Goal: Transaction & Acquisition: Purchase product/service

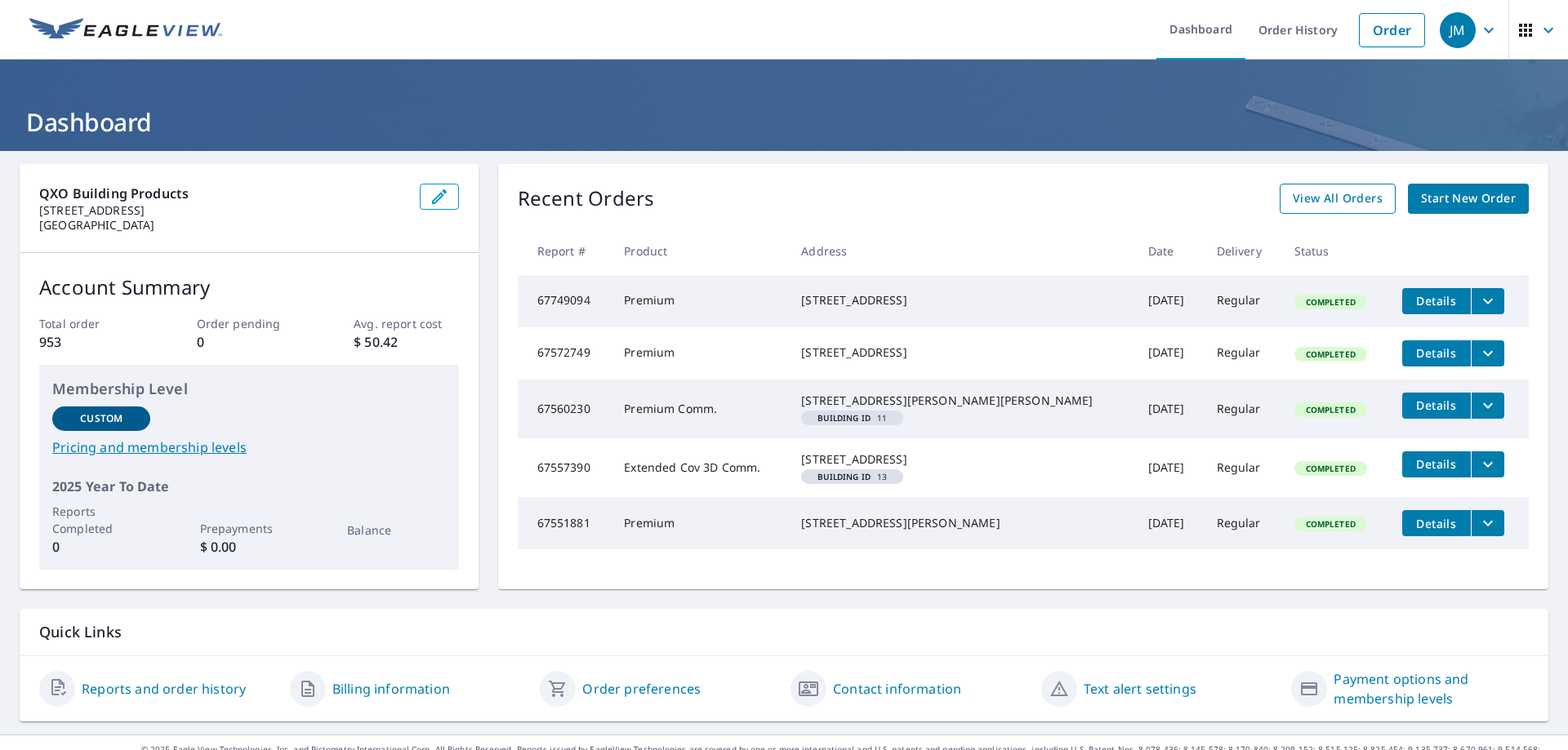
click at [952, 197] on span "View All Orders" at bounding box center [1336, 199] width 89 height 21
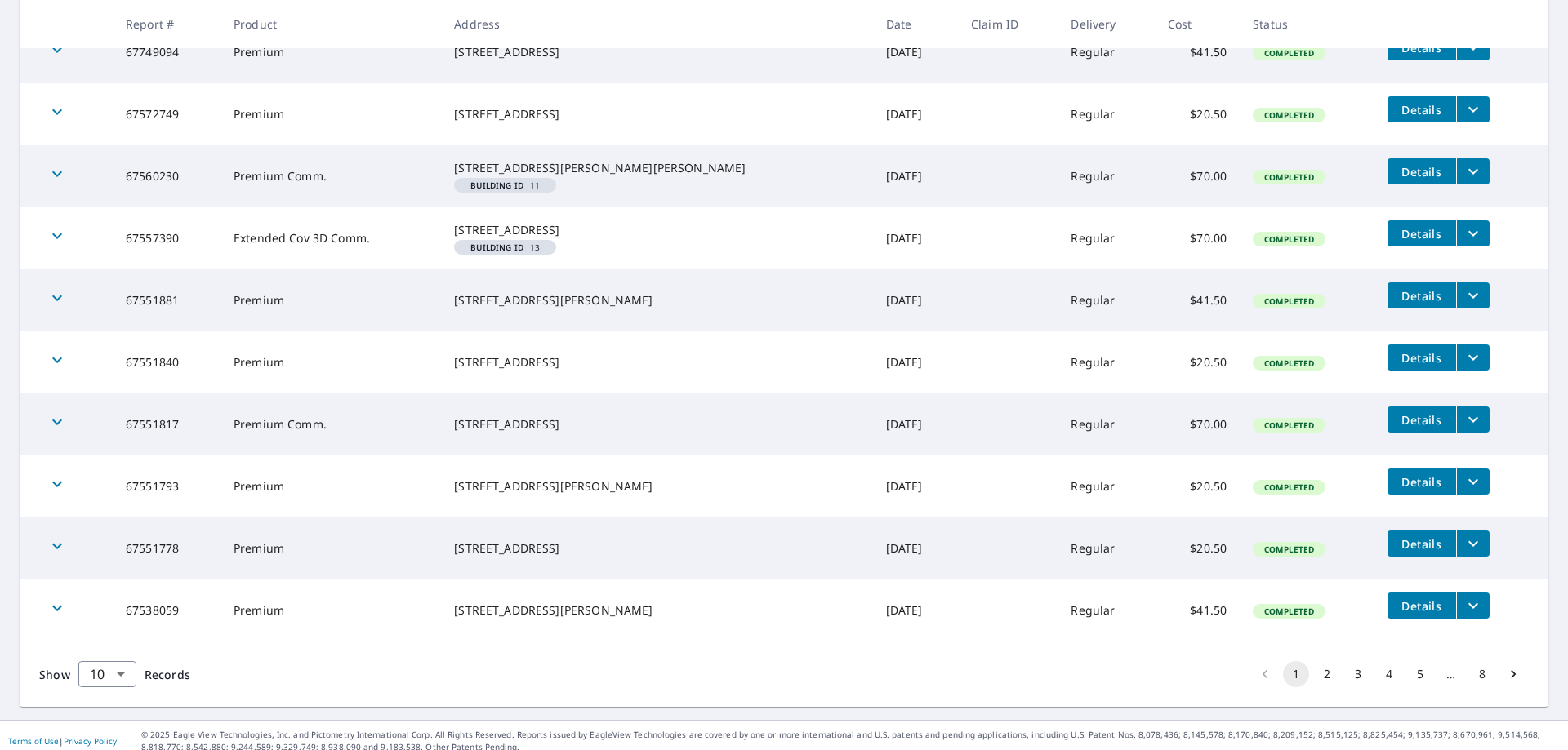
scroll to position [379, 0]
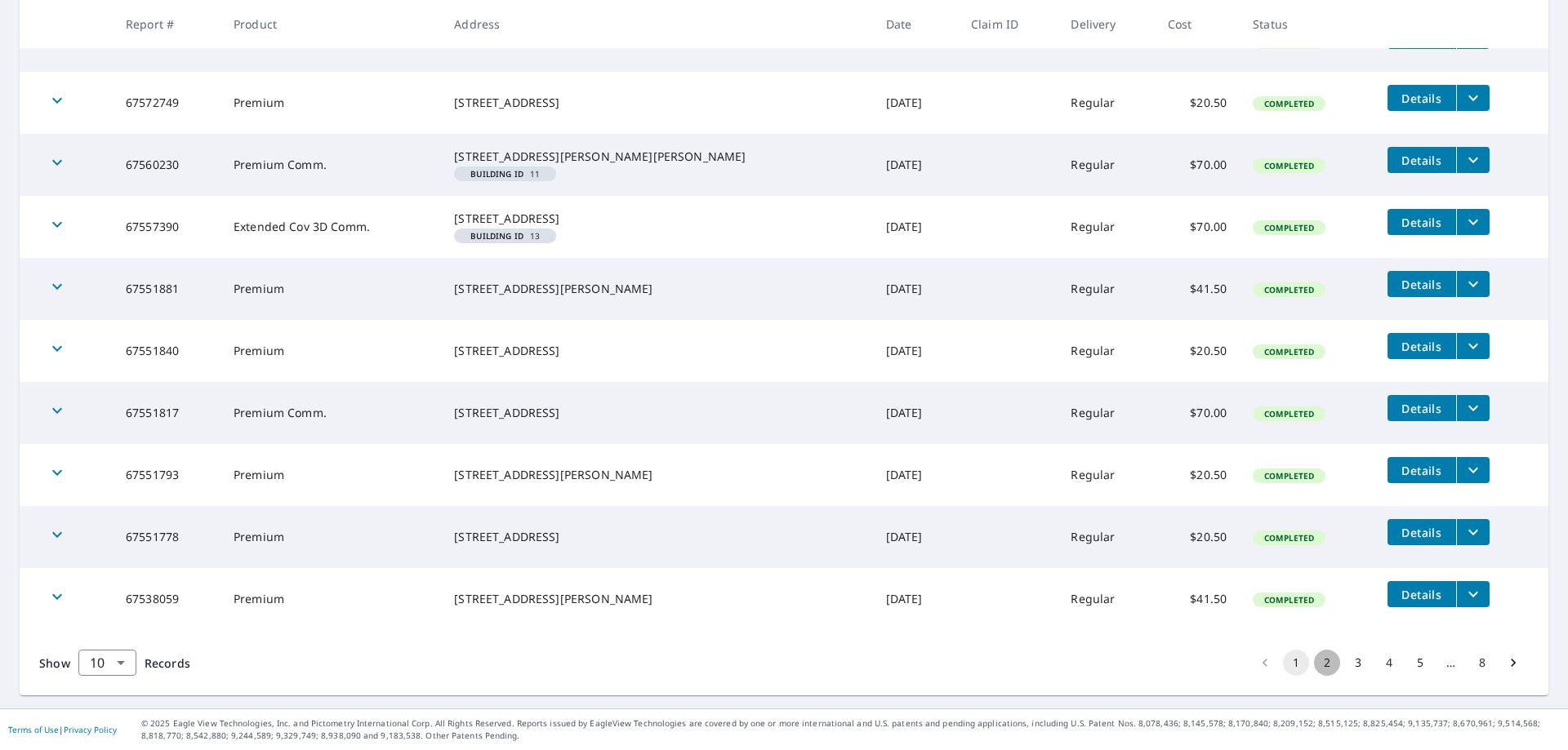
click at [952, 576] on button "2" at bounding box center [1327, 663] width 26 height 26
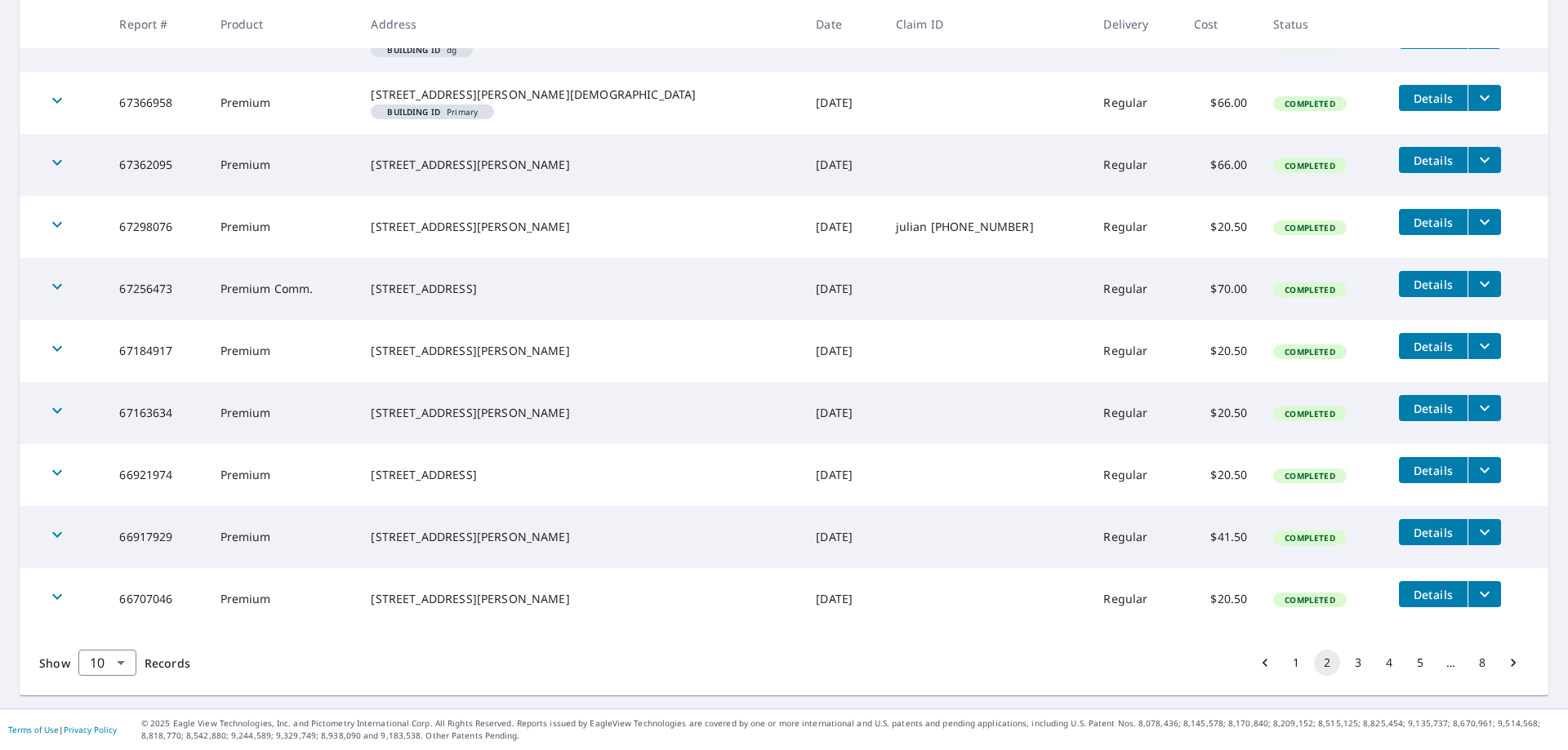
scroll to position [379, 0]
click at [952, 576] on button "3" at bounding box center [1358, 663] width 26 height 26
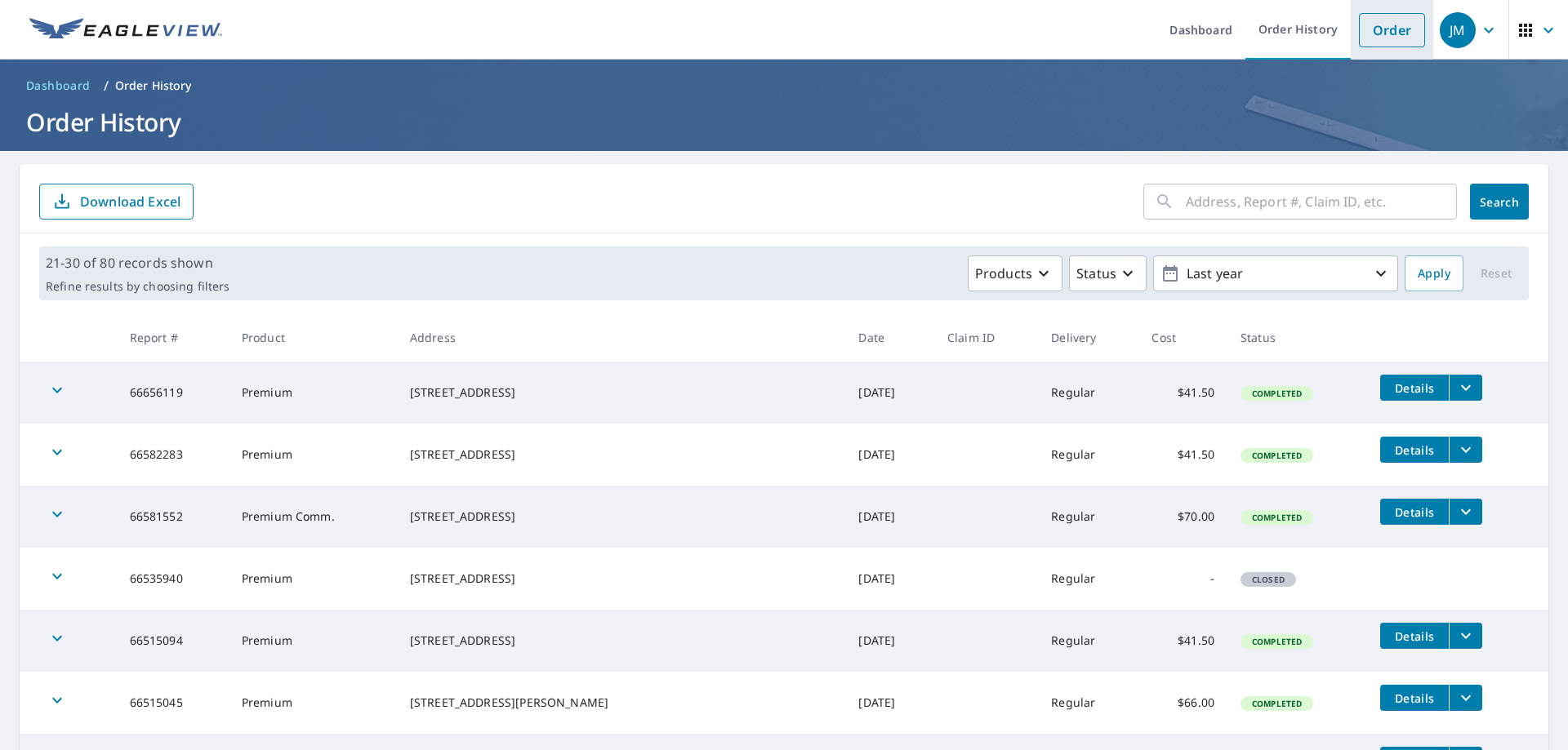
click at [952, 27] on link "Order" at bounding box center [1392, 30] width 66 height 34
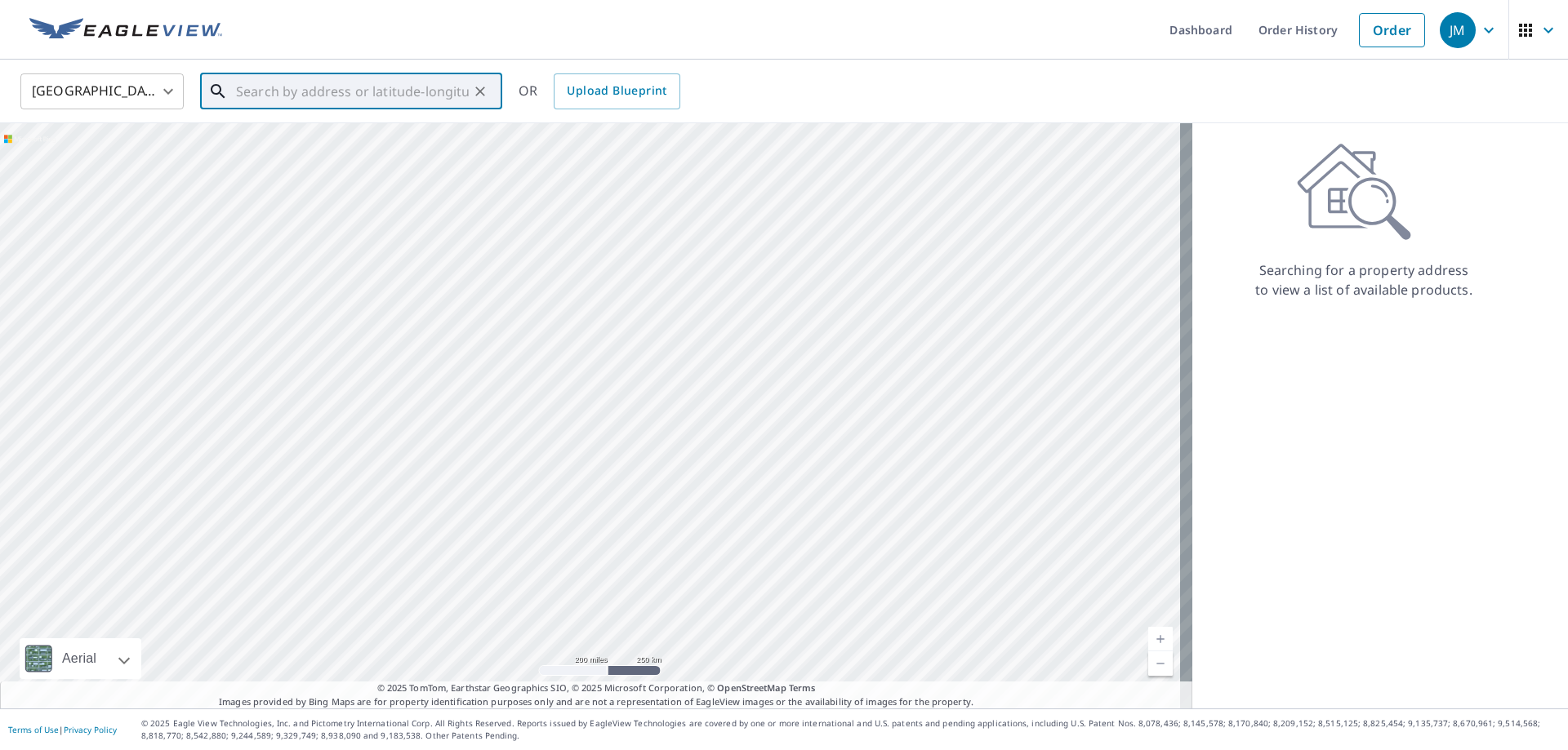
click at [357, 84] on input "text" at bounding box center [352, 91] width 232 height 46
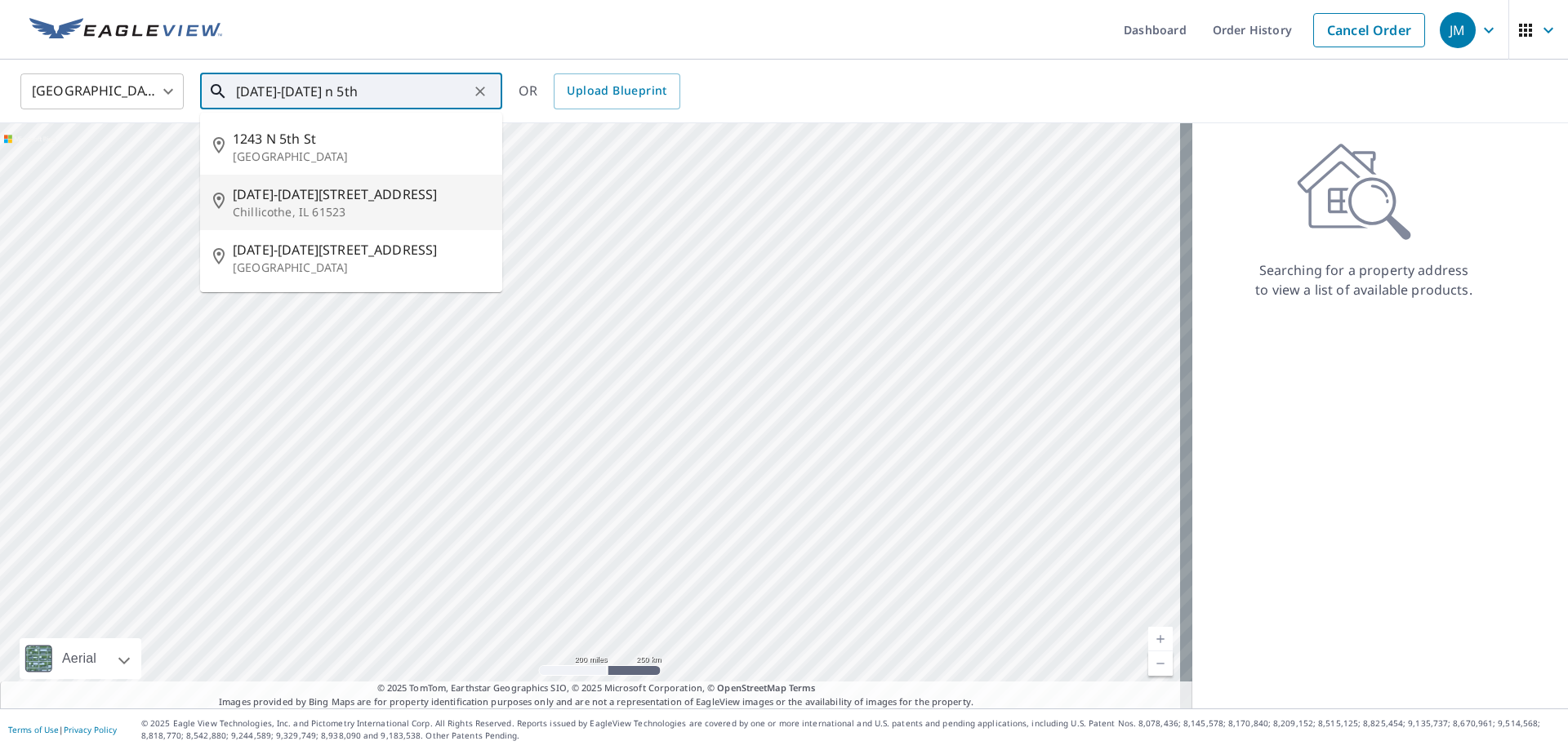
click at [280, 187] on span "[DATE]-[DATE][STREET_ADDRESS]" at bounding box center [360, 194] width 256 height 20
type input "[DATE]-[DATE][STREET_ADDRESS]"
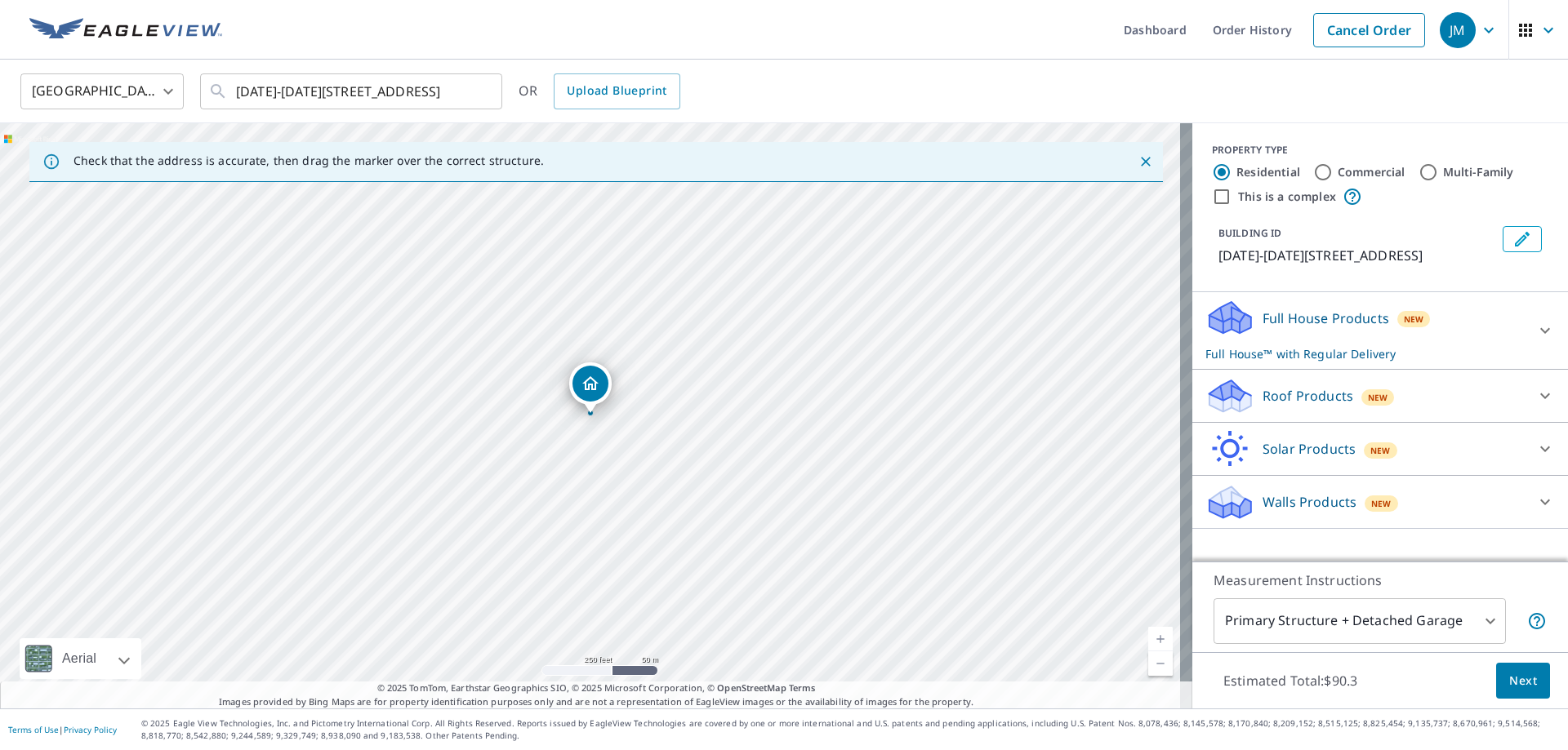
click at [952, 576] on link "Current Level 17, Zoom Out" at bounding box center [1160, 663] width 24 height 24
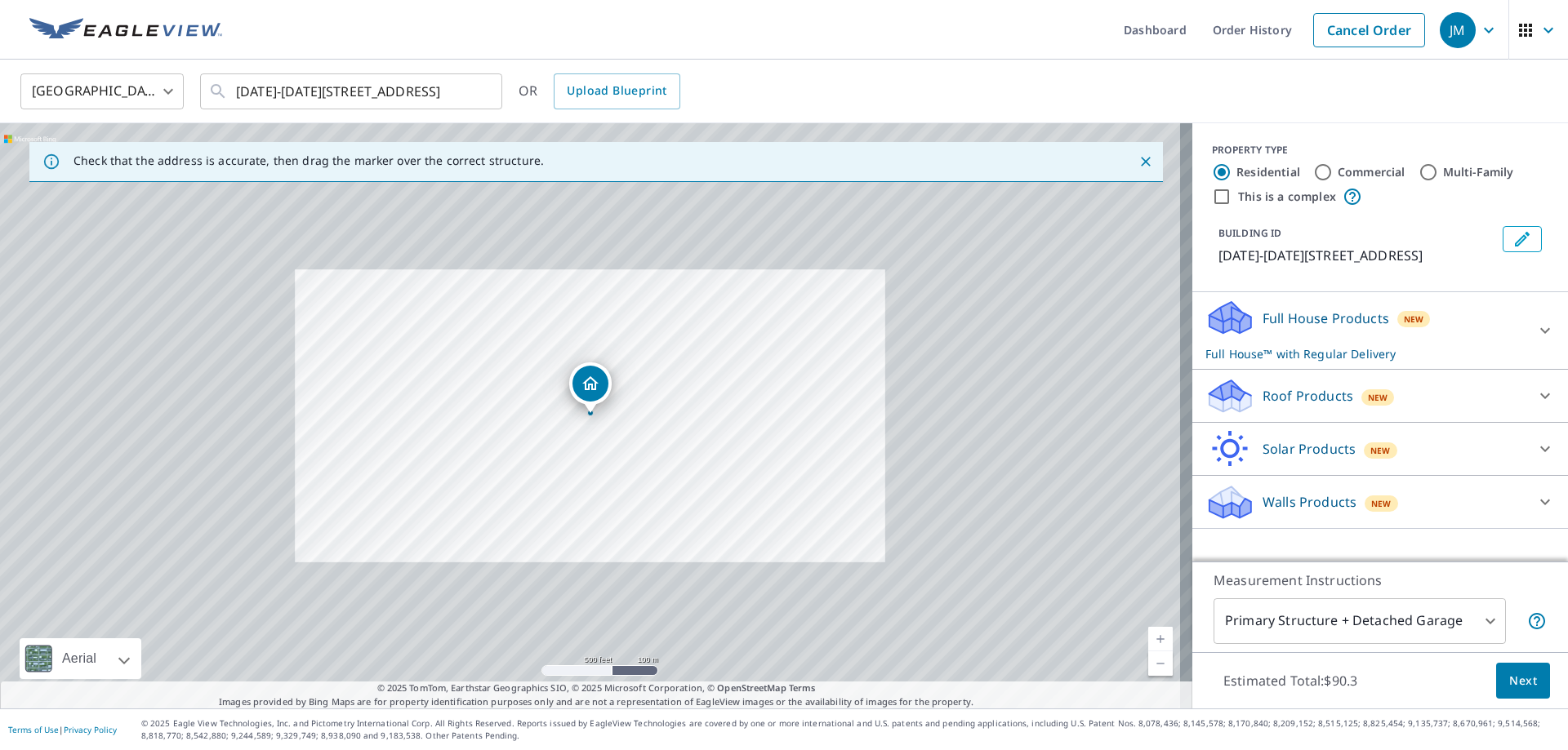
click at [952, 576] on link "Current Level 16, Zoom Out" at bounding box center [1160, 663] width 24 height 24
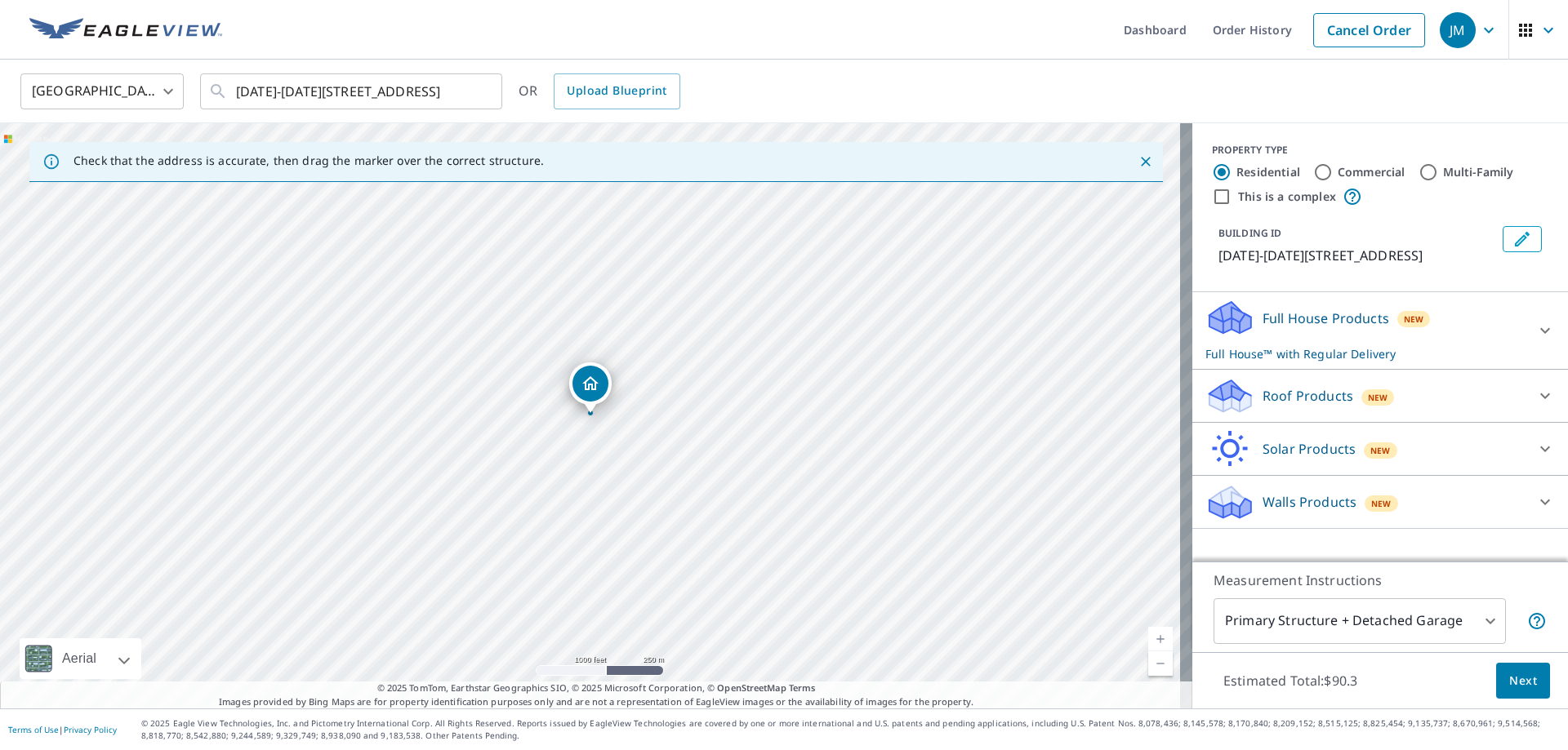
click at [952, 576] on link "Current Level 15, Zoom Out" at bounding box center [1160, 663] width 24 height 24
click at [952, 576] on link "Current Level 14, Zoom Out" at bounding box center [1160, 663] width 24 height 24
click at [482, 90] on icon "Clear" at bounding box center [479, 90] width 16 height 16
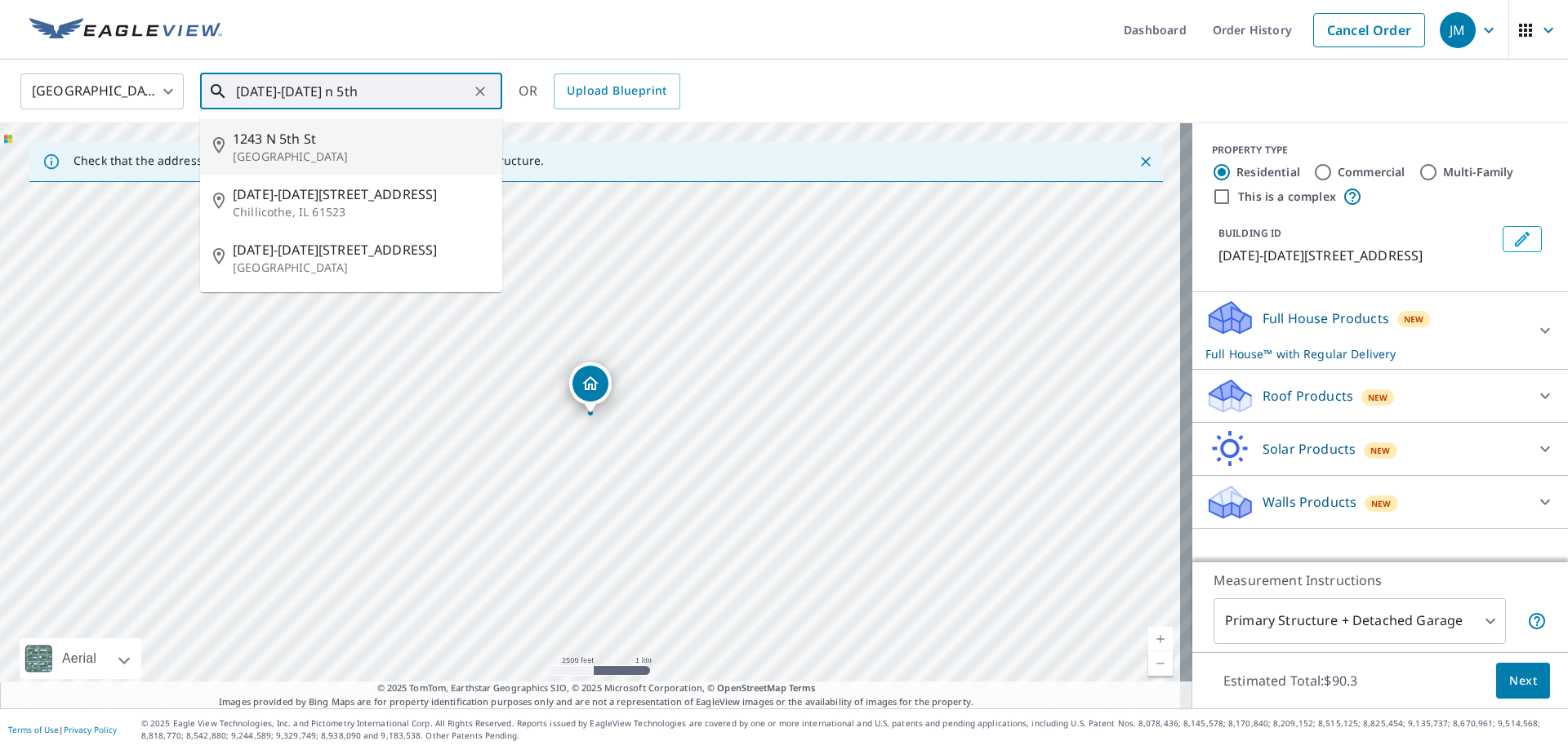
click at [262, 145] on span "1243 N 5th St" at bounding box center [360, 138] width 256 height 20
type input "[STREET_ADDRESS]"
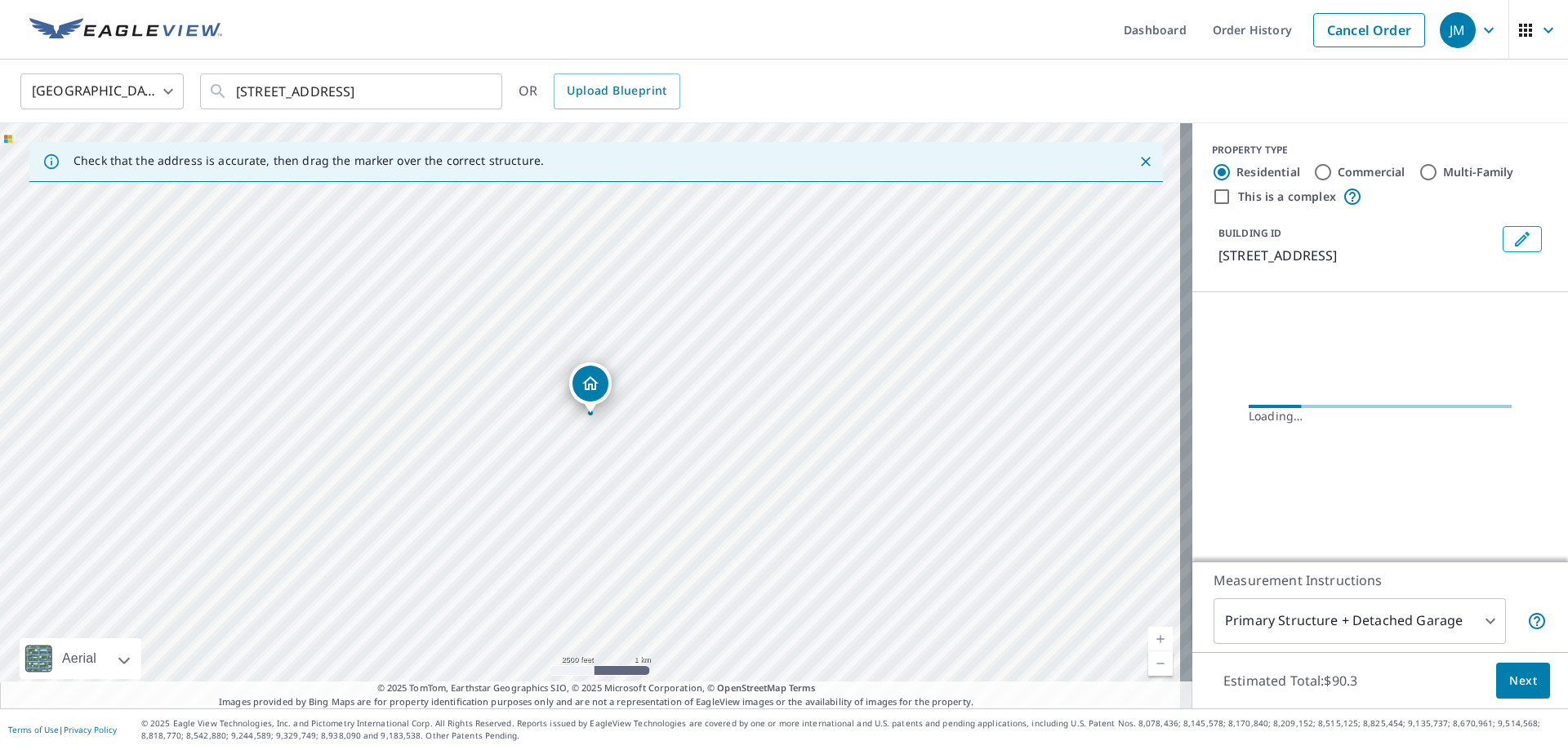
click at [952, 576] on link "Current Level 13, Zoom In" at bounding box center [1160, 639] width 24 height 24
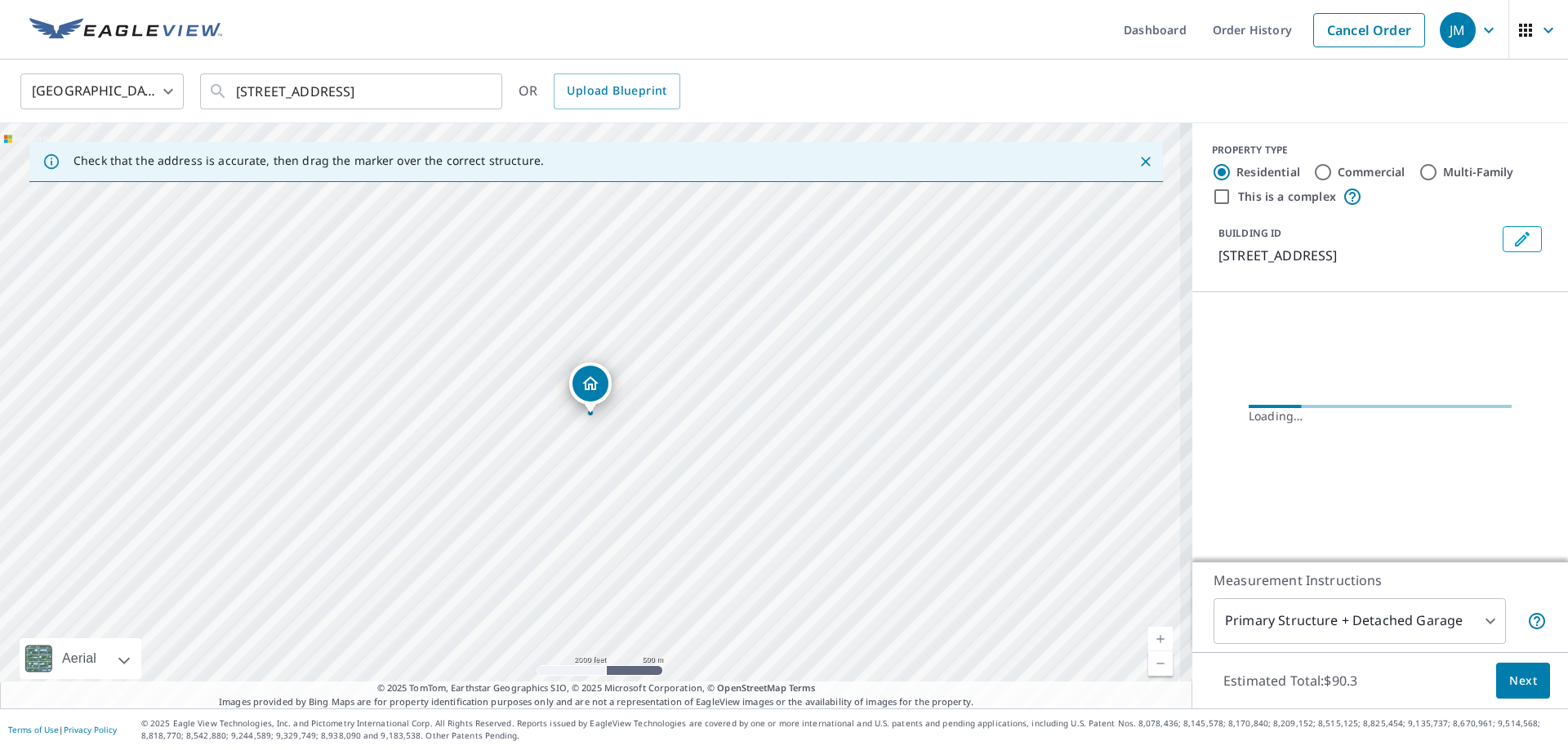
click at [952, 576] on link "Current Level 14, Zoom In" at bounding box center [1160, 639] width 24 height 24
click at [952, 576] on link "Current Level 15, Zoom In" at bounding box center [1160, 639] width 24 height 24
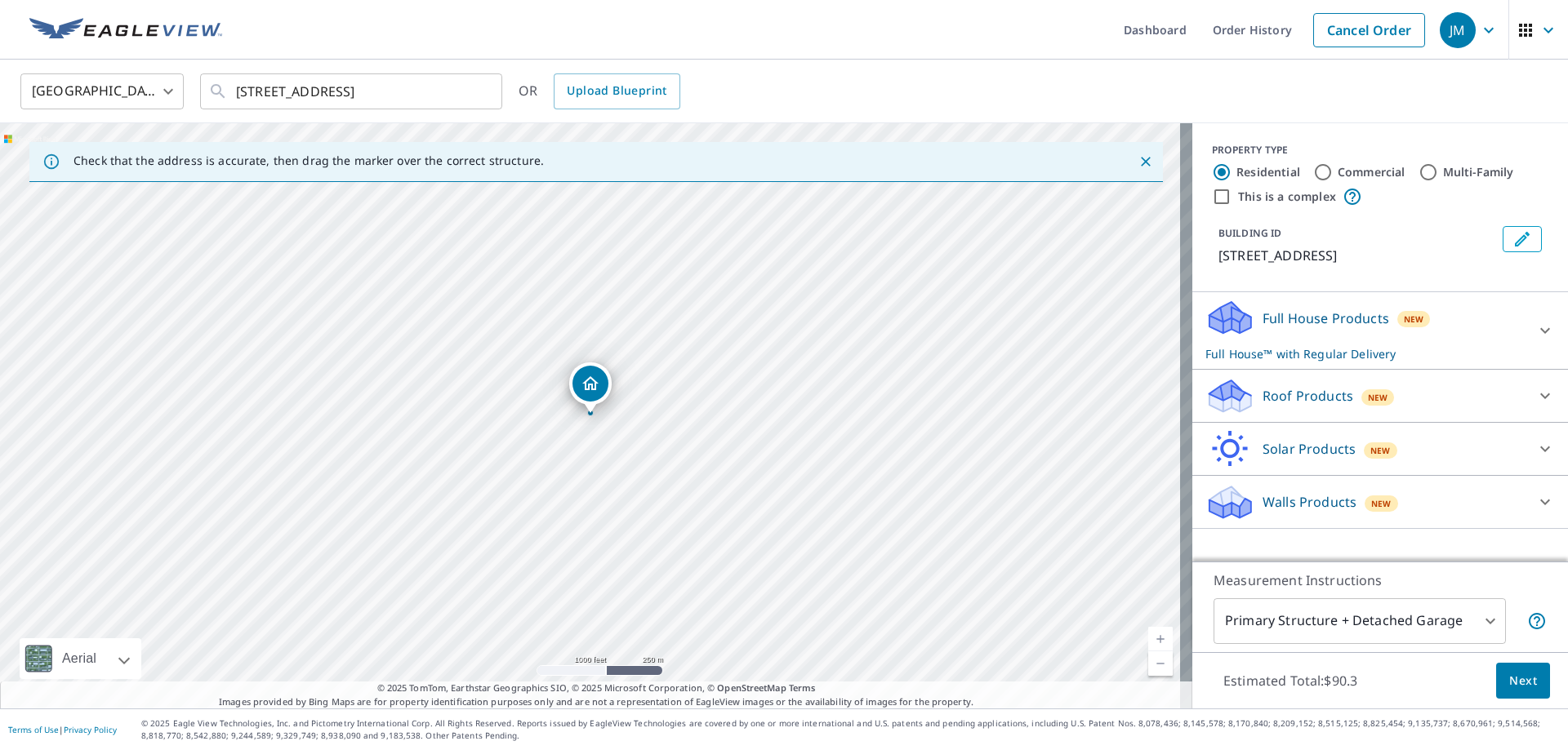
click at [952, 576] on link "Current Level 15, Zoom In" at bounding box center [1160, 639] width 24 height 24
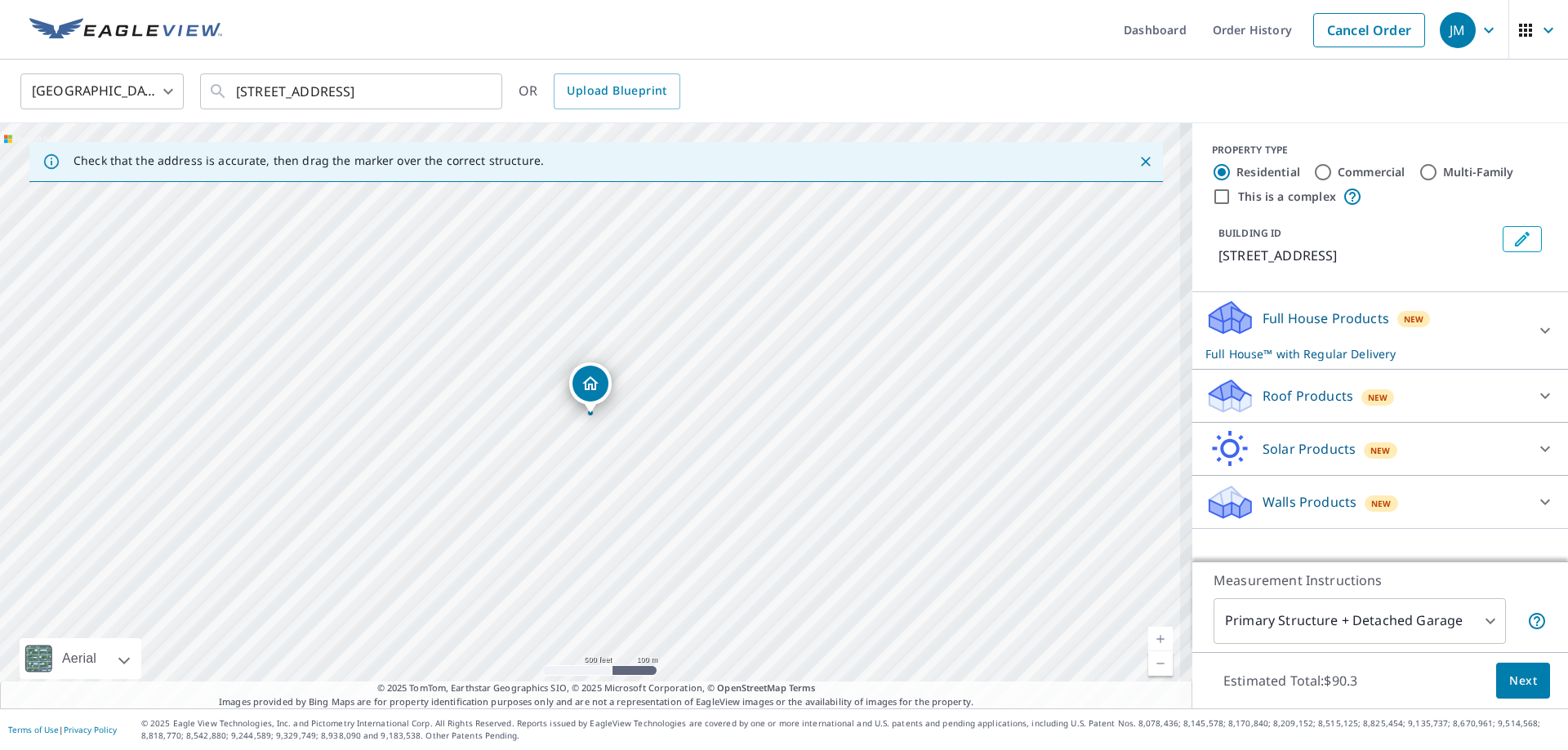
click at [952, 576] on link "Current Level 16, Zoom In" at bounding box center [1160, 639] width 24 height 24
click at [952, 576] on link "Current Level 17, Zoom In" at bounding box center [1160, 639] width 24 height 24
click at [952, 576] on link "Current Level 18, Zoom In" at bounding box center [1160, 639] width 24 height 24
click at [952, 576] on link "Current Level 19, Zoom In" at bounding box center [1160, 639] width 24 height 24
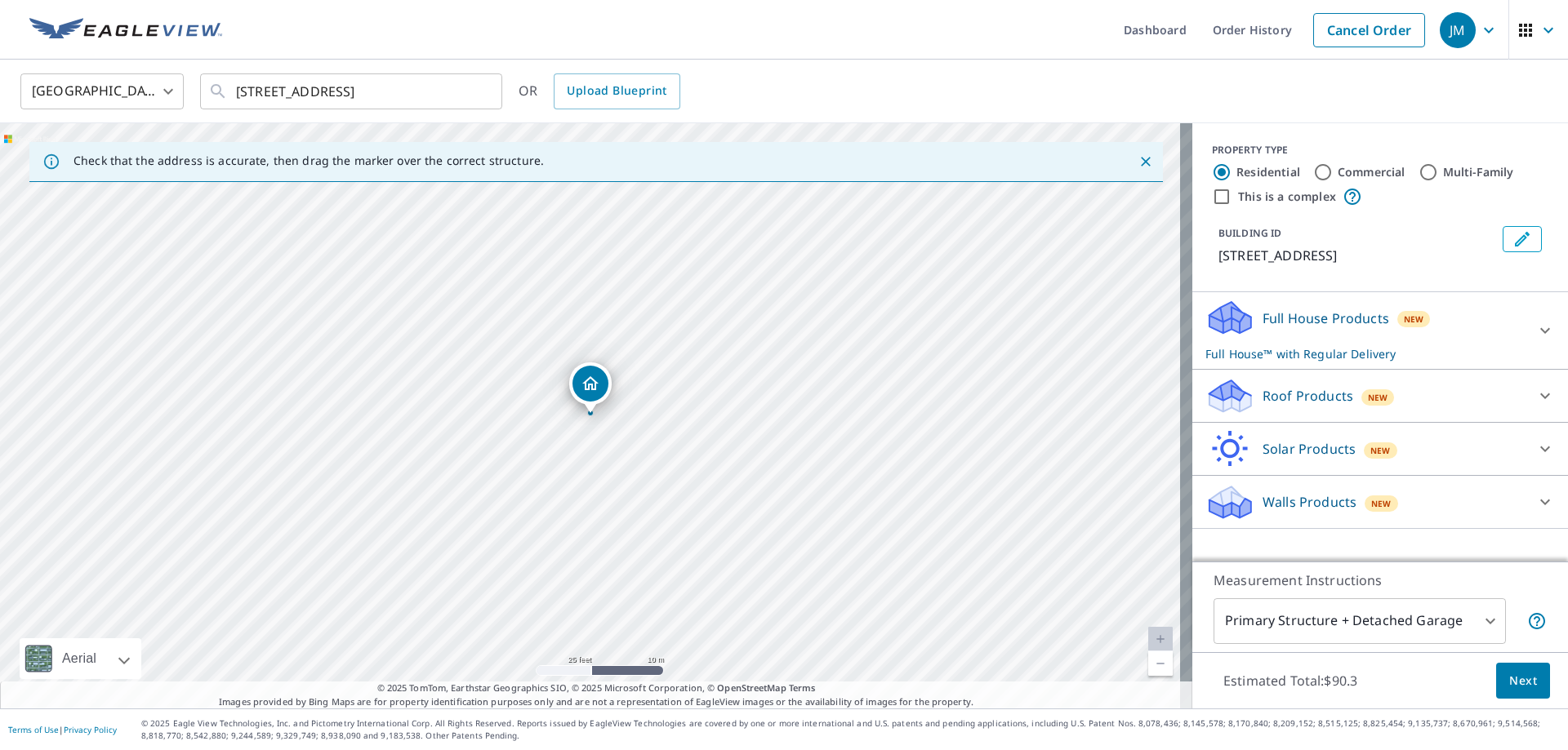
click at [536, 400] on div "[STREET_ADDRESS]" at bounding box center [596, 416] width 1192 height 585
drag, startPoint x: 584, startPoint y: 383, endPoint x: 544, endPoint y: 383, distance: 40.0
click at [952, 395] on p "Roof Products" at bounding box center [1307, 395] width 90 height 20
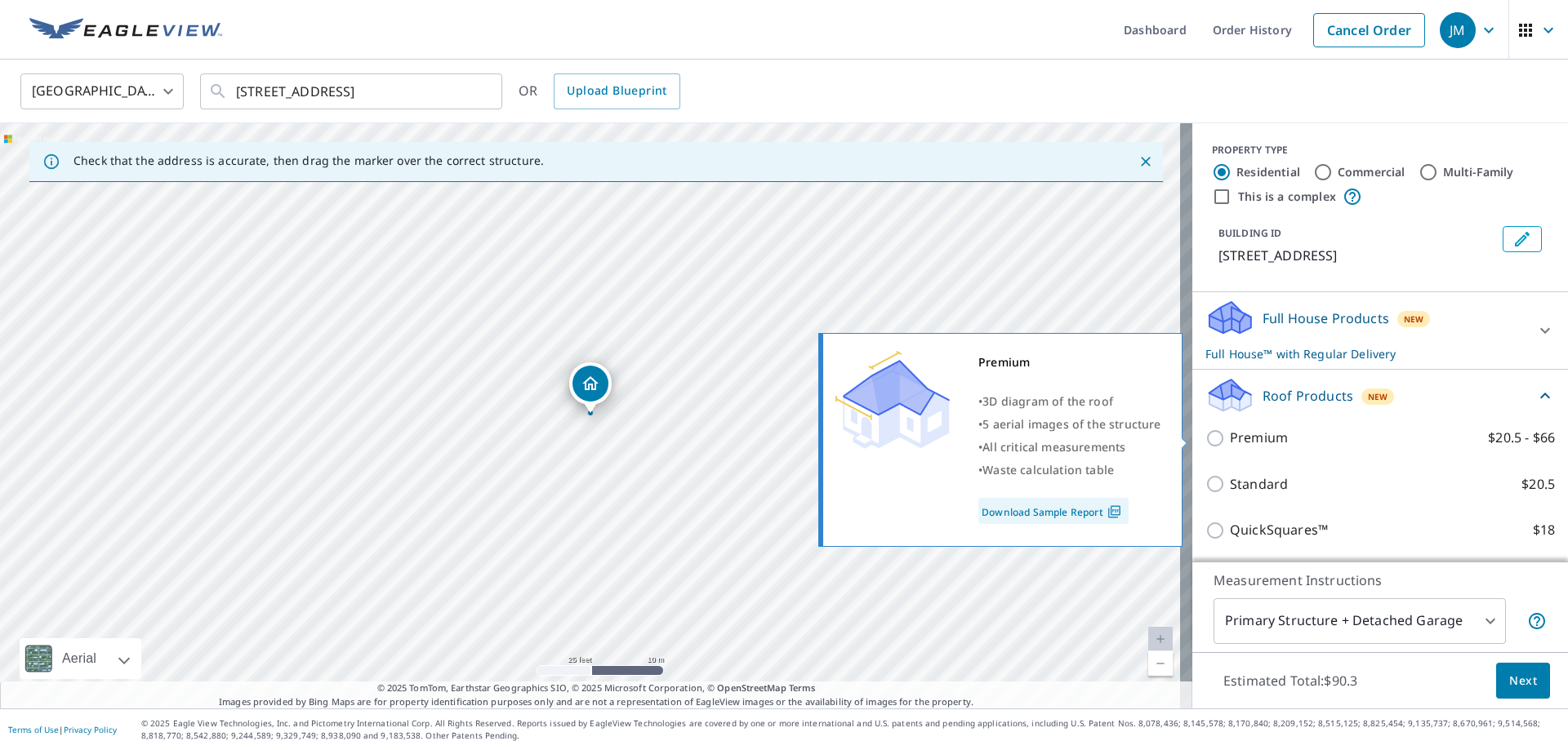
click at [952, 435] on p "Premium" at bounding box center [1259, 439] width 58 height 21
click at [952, 435] on input "Premium $20.5 - $66" at bounding box center [1218, 438] width 24 height 20
checkbox input "true"
checkbox input "false"
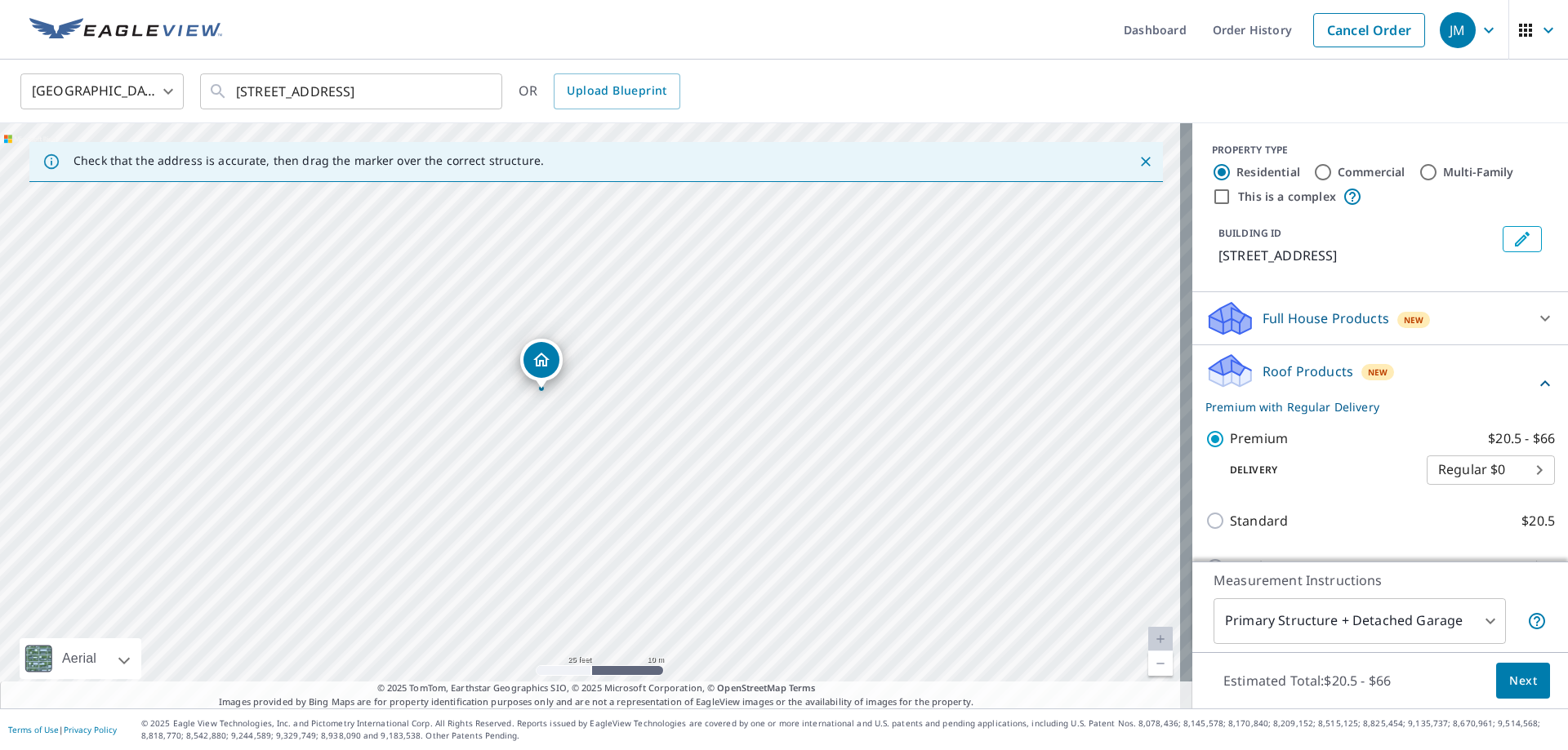
drag, startPoint x: 590, startPoint y: 393, endPoint x: 541, endPoint y: 369, distance: 54.6
click at [465, 391] on div "[STREET_ADDRESS]" at bounding box center [596, 416] width 1192 height 585
click at [952, 576] on link "Current Level 20, Zoom In Disabled" at bounding box center [1160, 639] width 24 height 24
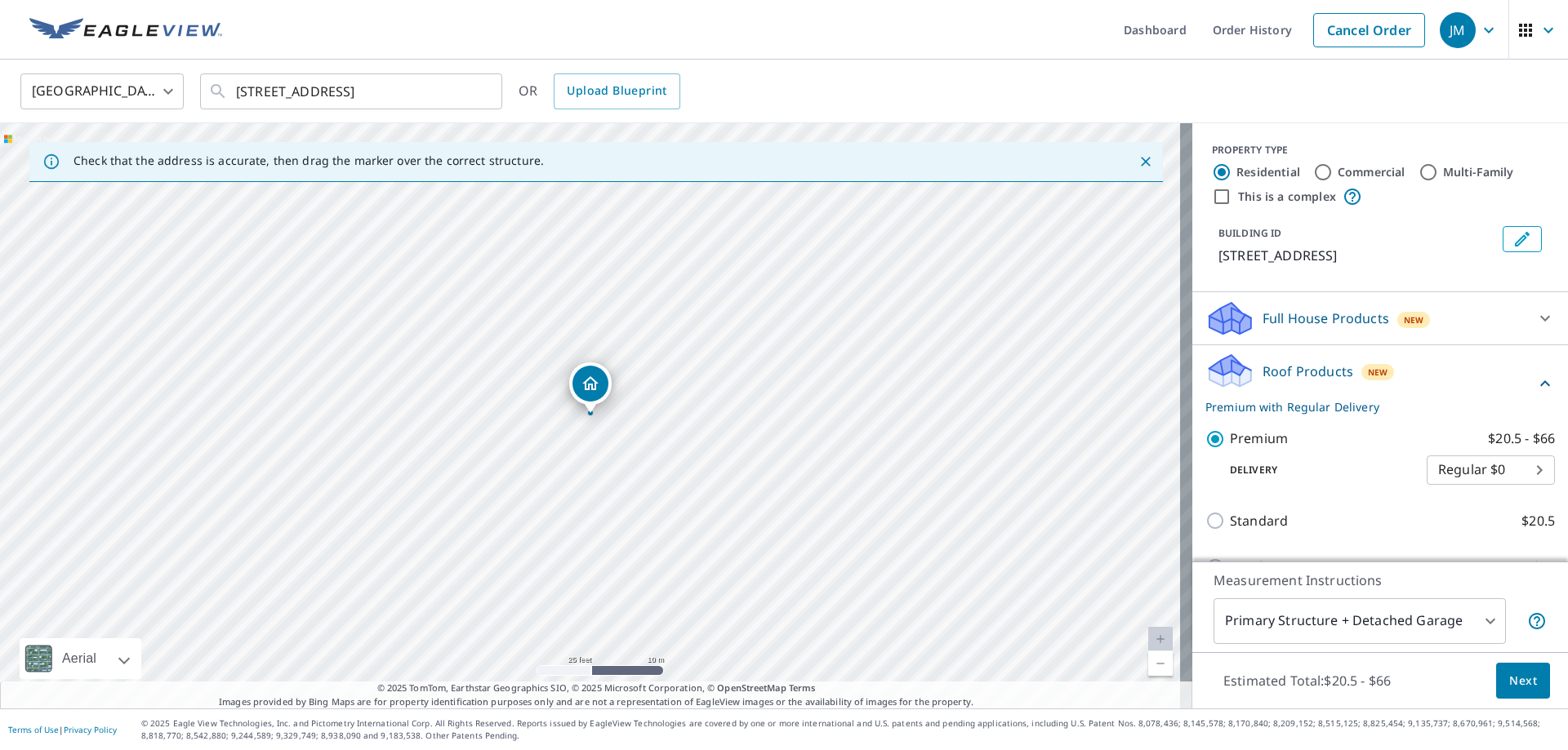
click at [952, 576] on link "Current Level 20, Zoom In Disabled" at bounding box center [1160, 639] width 24 height 24
click at [952, 576] on link "Current Level 20, Zoom Out" at bounding box center [1160, 663] width 24 height 24
click at [952, 576] on link "Current Level 19, Zoom Out" at bounding box center [1160, 663] width 24 height 24
click at [952, 576] on span "Next" at bounding box center [1522, 681] width 27 height 21
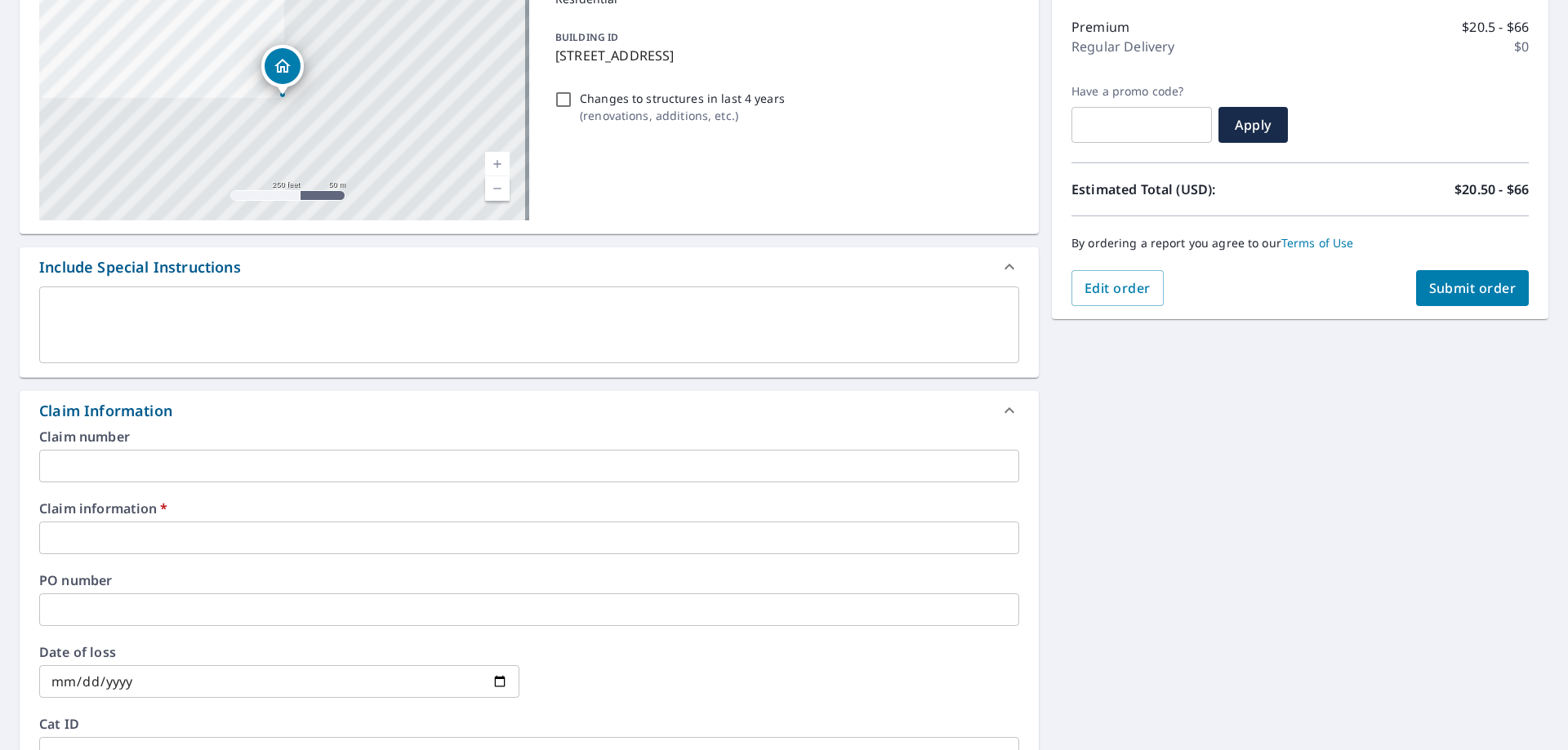
scroll to position [202, 0]
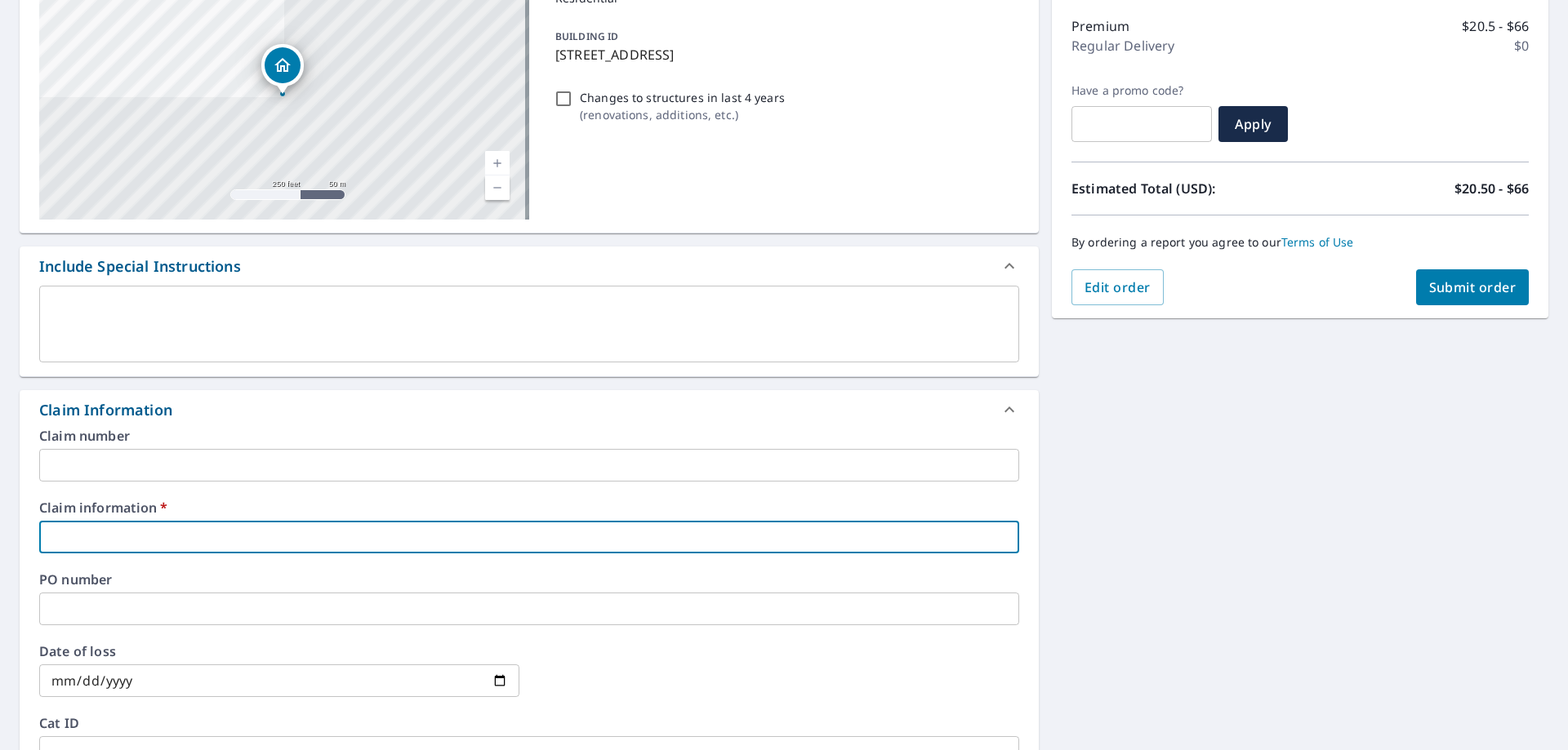
click at [277, 527] on input "text" at bounding box center [529, 537] width 980 height 33
type input "[PERSON_NAME]"
checkbox input "true"
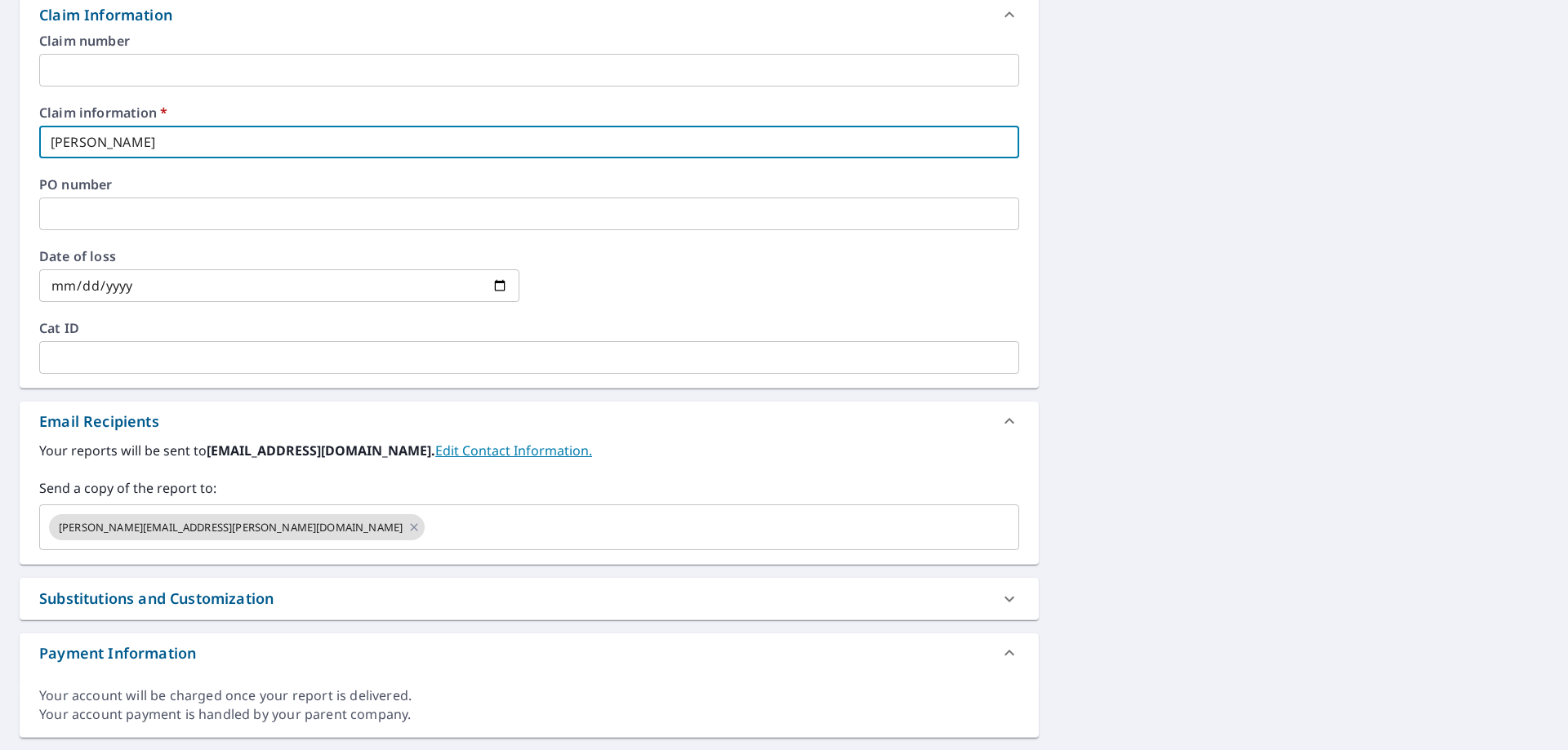
scroll to position [601, 0]
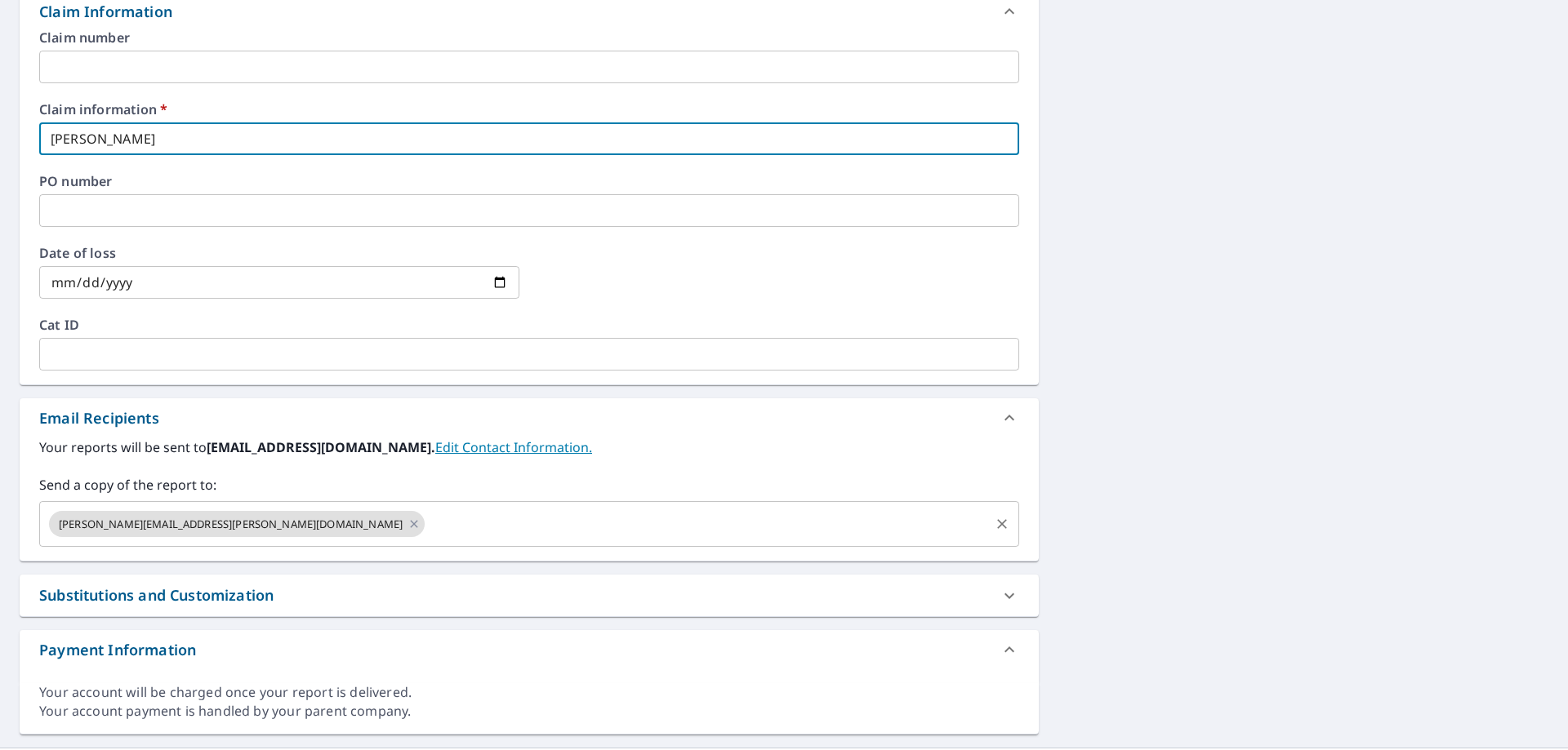
click at [427, 525] on input "text" at bounding box center [707, 524] width 560 height 31
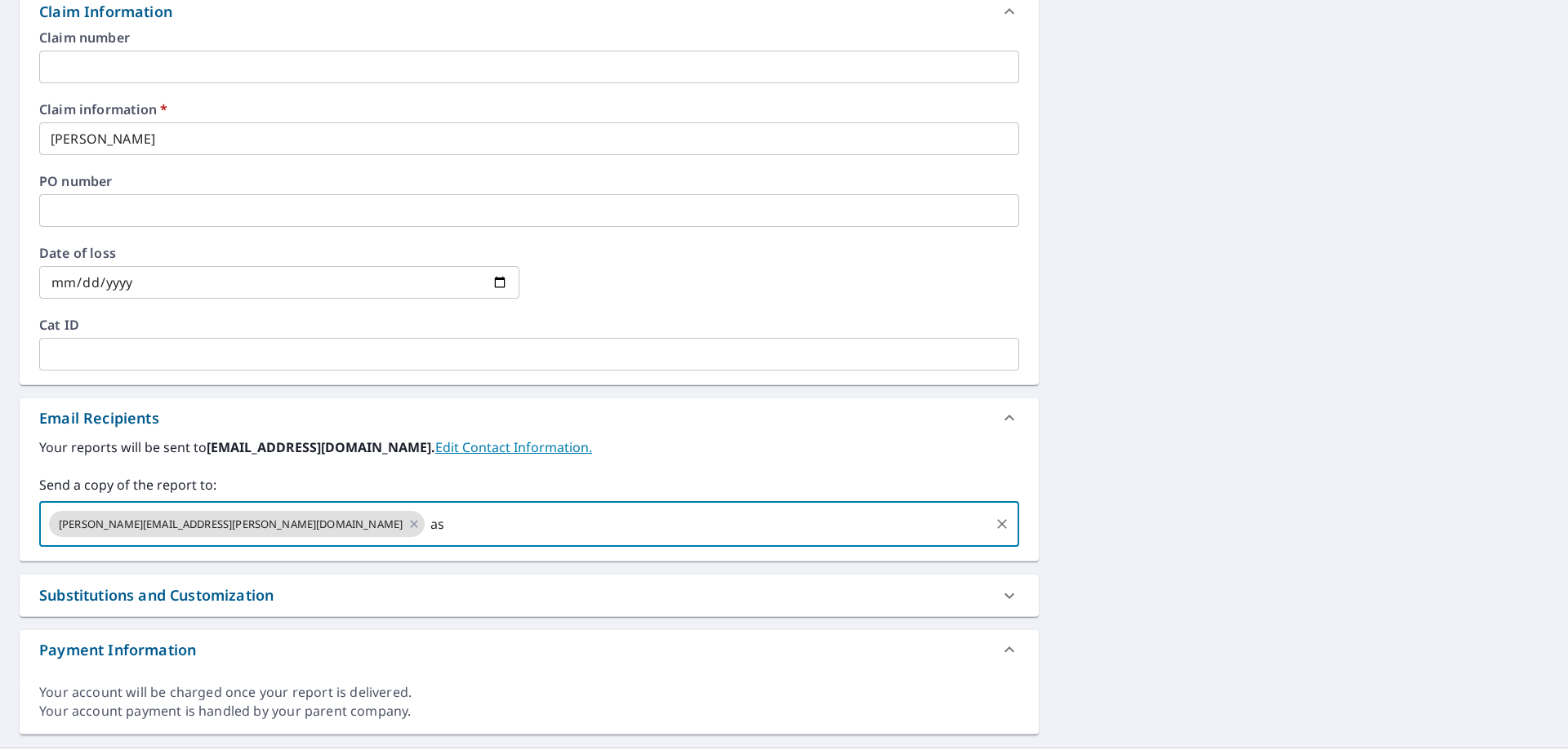
type input "a"
click at [952, 541] on div "[PERSON_NAME][EMAIL_ADDRESS][PERSON_NAME][DOMAIN_NAME] [PERSON_NAME][DOMAIN_NAM…" at bounding box center [529, 524] width 980 height 46
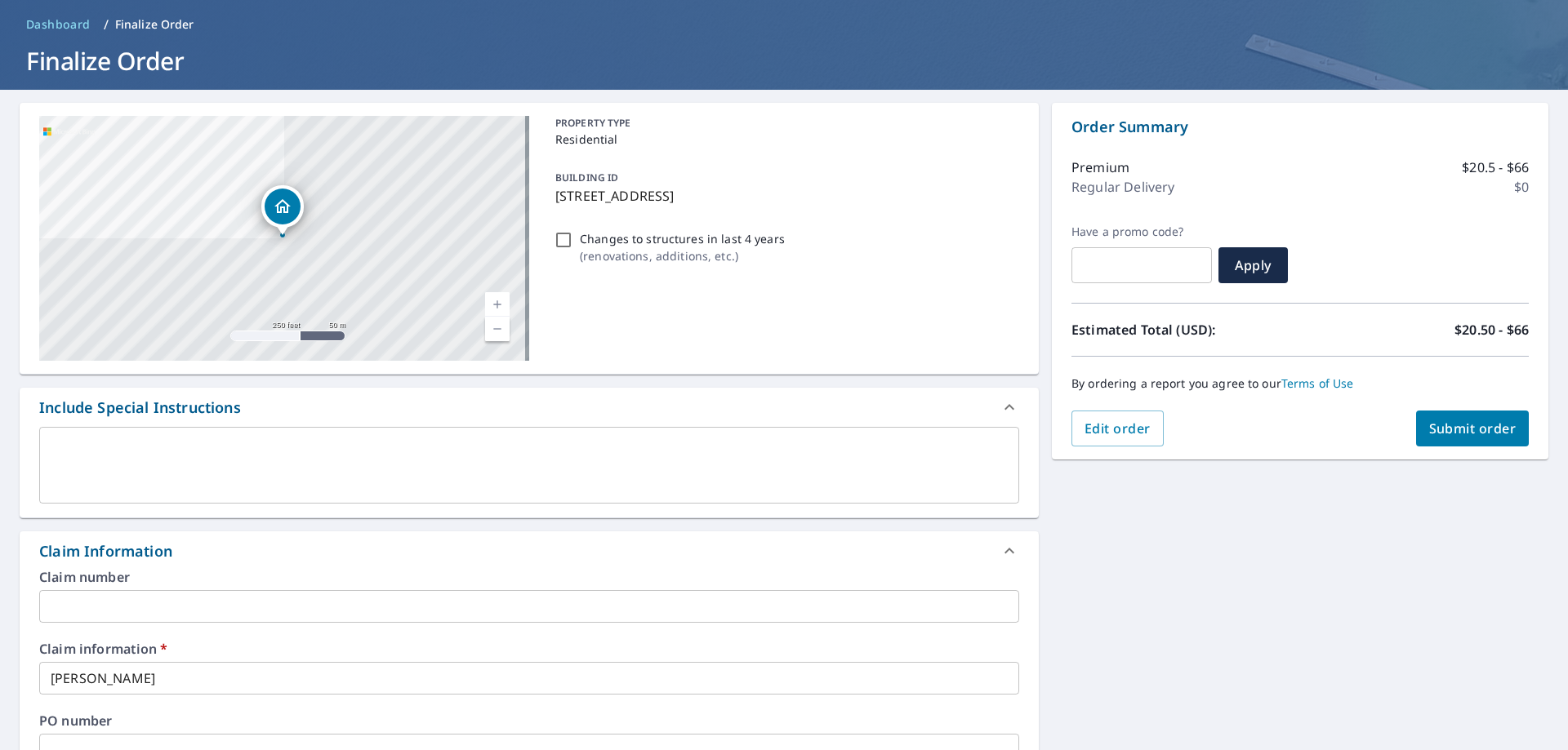
scroll to position [0, 0]
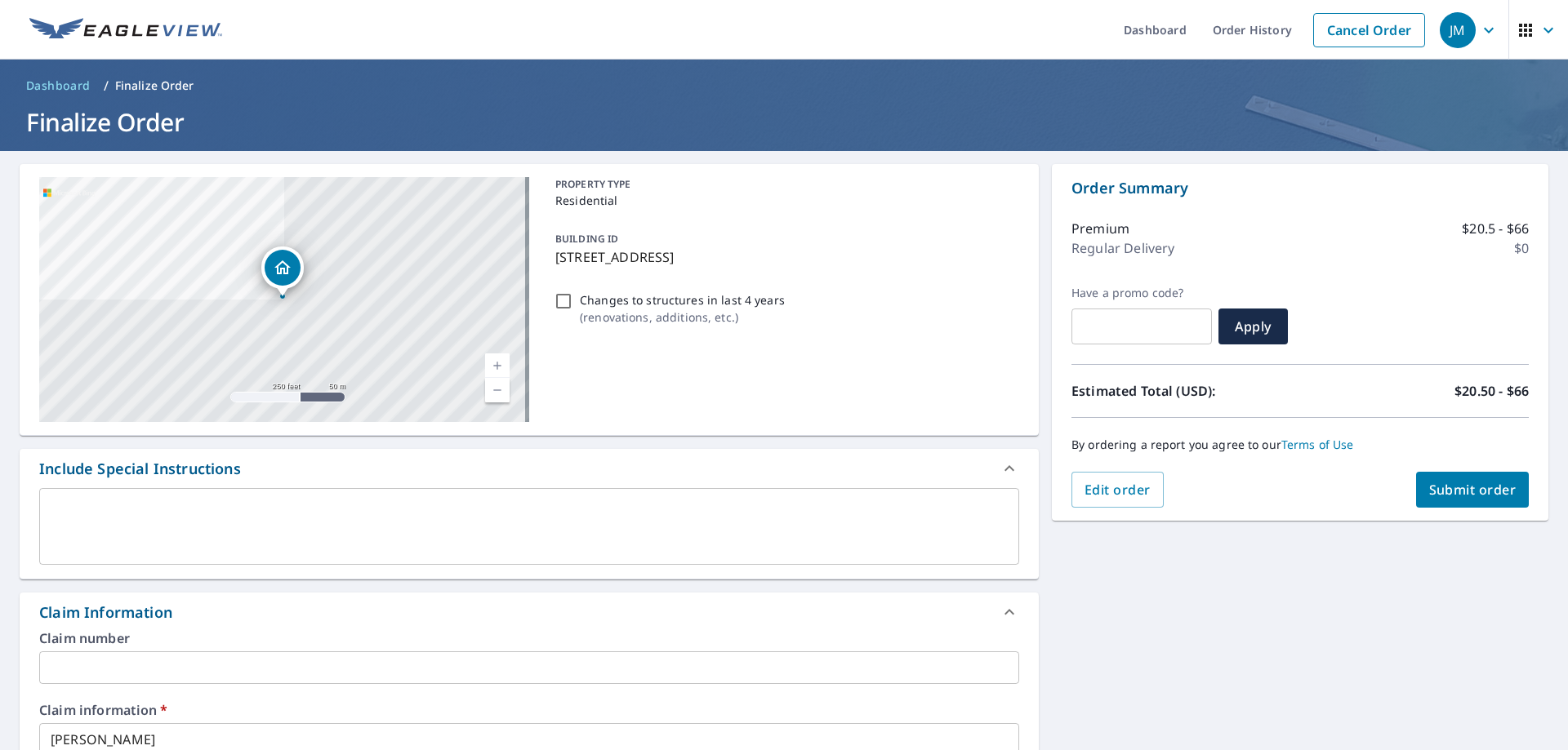
type input "[PERSON_NAME][EMAIL_ADDRESS][PERSON_NAME][DOMAIN_NAME]"
click at [952, 498] on span "Submit order" at bounding box center [1472, 489] width 88 height 18
checkbox input "true"
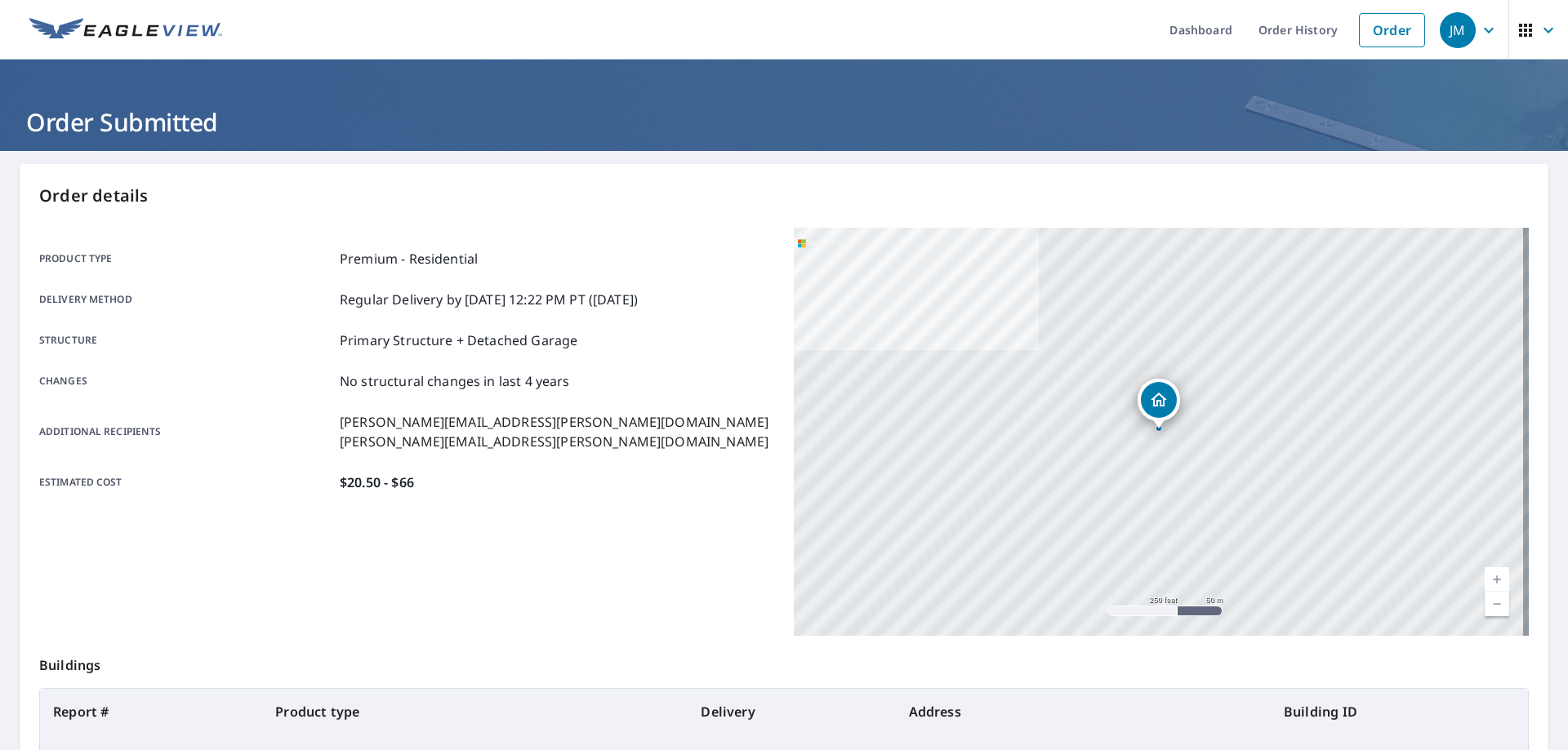
click at [287, 243] on div "Product type Premium - Residential Delivery method Regular Delivery by [DATE] 1…" at bounding box center [407, 371] width 735 height 286
